Goal: Connect with others: Participate in discussion

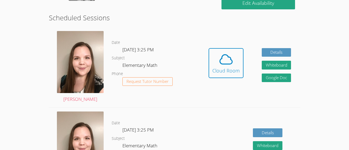
scroll to position [105, 0]
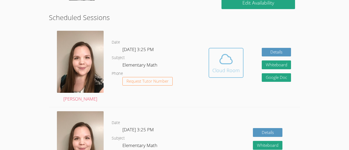
click at [213, 63] on span at bounding box center [225, 59] width 27 height 15
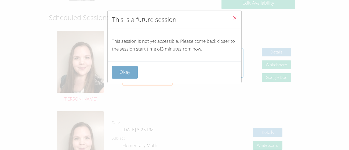
click at [132, 70] on button "Okay" at bounding box center [125, 72] width 26 height 13
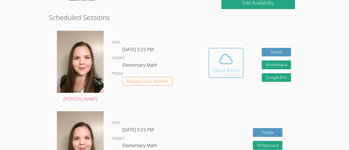
click at [240, 62] on button "Cloud Room" at bounding box center [225, 63] width 35 height 30
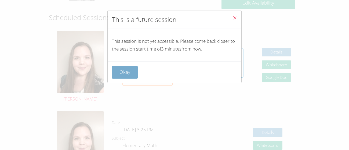
click at [115, 69] on button "Okay" at bounding box center [125, 72] width 26 height 13
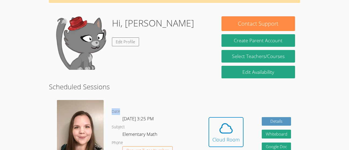
scroll to position [34, 0]
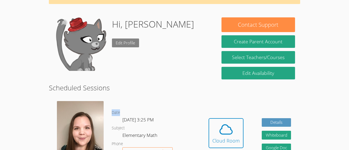
click at [128, 42] on link "Edit Profile" at bounding box center [125, 43] width 27 height 9
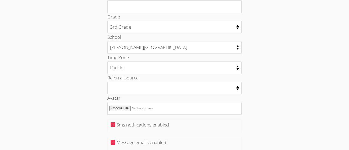
scroll to position [301, 0]
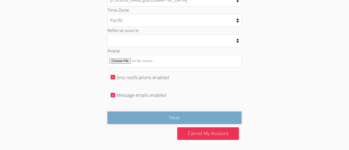
click at [158, 116] on input "Next" at bounding box center [174, 118] width 134 height 13
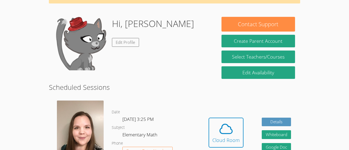
scroll to position [34, 0]
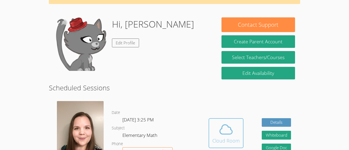
click at [241, 141] on button "Cloud Room" at bounding box center [225, 134] width 35 height 30
click at [228, 148] on button "Cloud Room" at bounding box center [225, 134] width 35 height 30
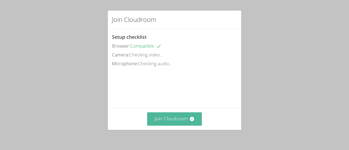
click at [175, 116] on button "Join Cloudroom" at bounding box center [174, 119] width 55 height 13
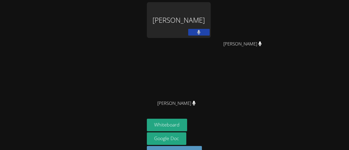
click at [202, 33] on button at bounding box center [198, 32] width 21 height 7
click at [201, 31] on icon at bounding box center [199, 32] width 6 height 5
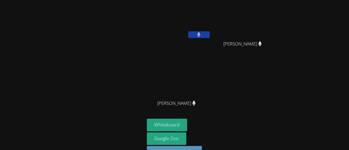
click at [204, 16] on video at bounding box center [179, 20] width 64 height 36
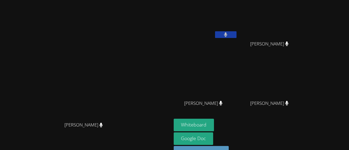
click at [125, 30] on video at bounding box center [85, 72] width 80 height 94
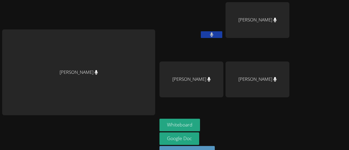
click at [160, 24] on aside "[PERSON_NAME] [PERSON_NAME] [PERSON_NAME] [PERSON_NAME] Whiteboard Google Doc S…" at bounding box center [224, 83] width 134 height 167
click at [157, 58] on main "[PERSON_NAME]" at bounding box center [78, 83] width 157 height 167
